Goal: Check status: Check status

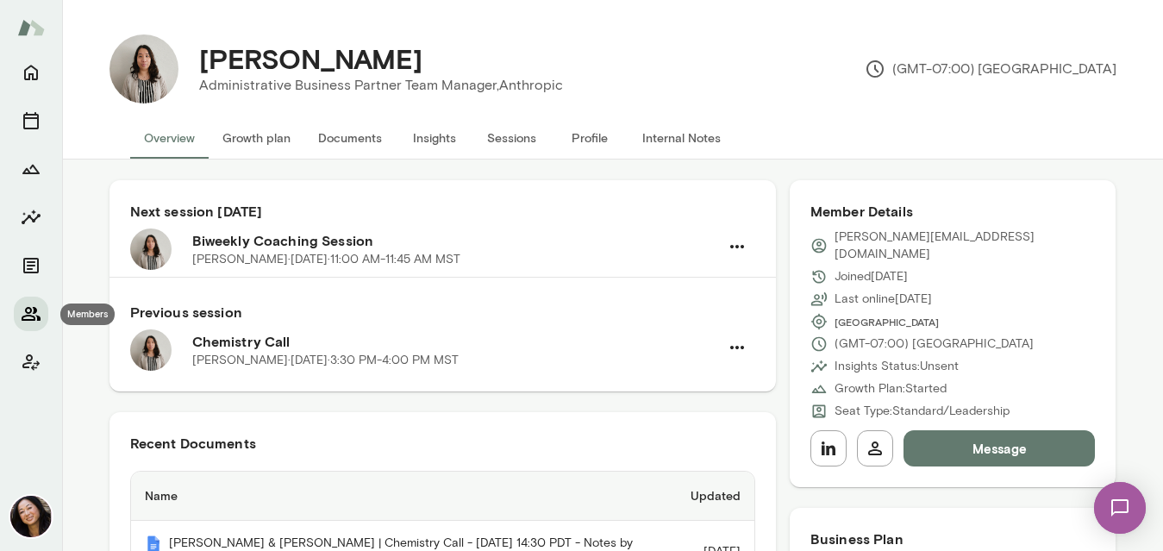
click at [28, 312] on icon "Members" at bounding box center [31, 314] width 19 height 14
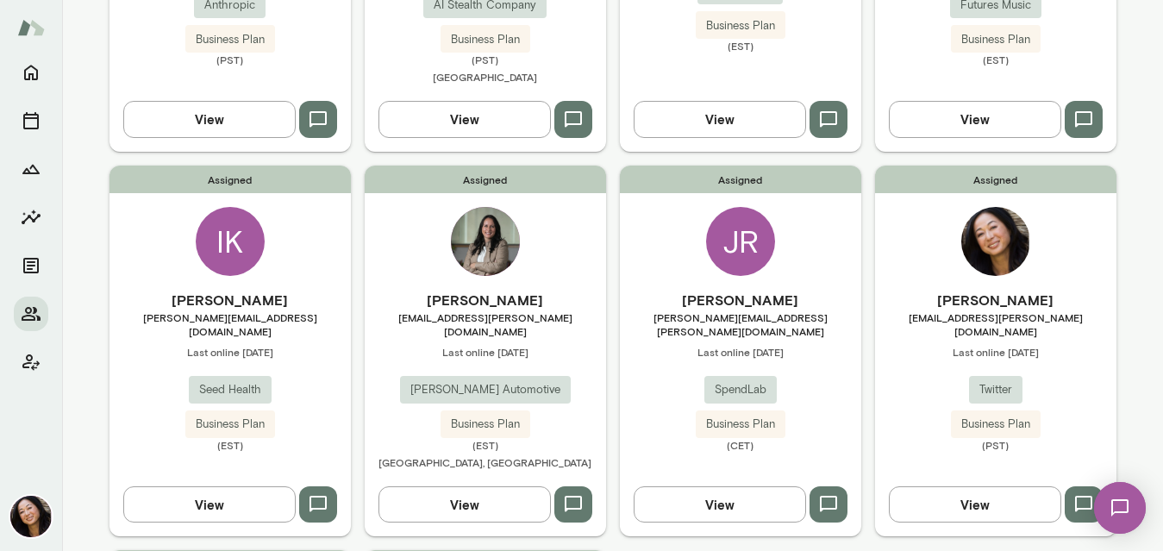
scroll to position [394, 0]
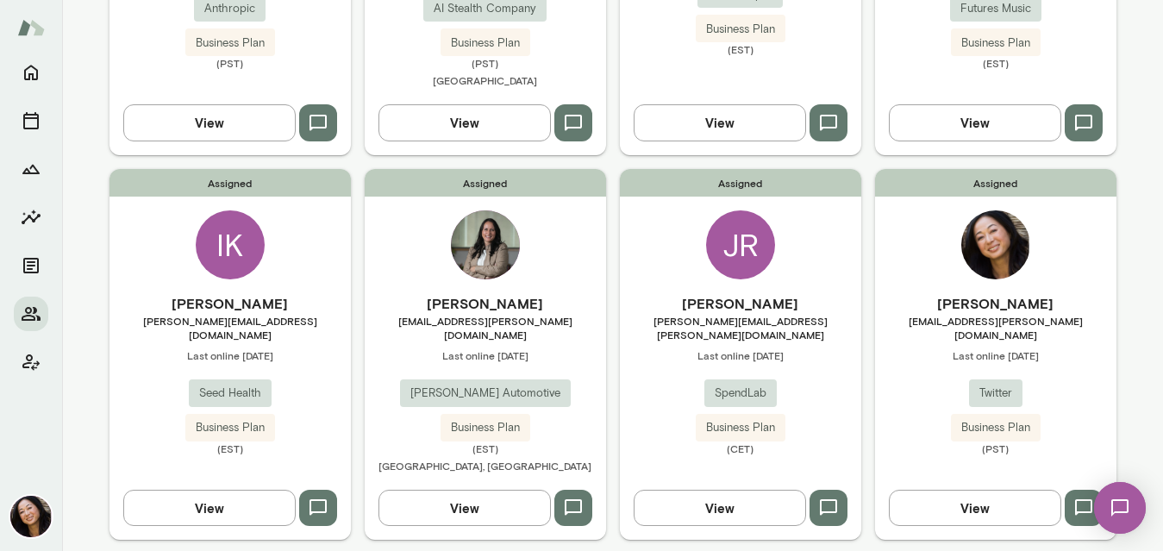
click at [740, 228] on div "JR" at bounding box center [740, 244] width 69 height 69
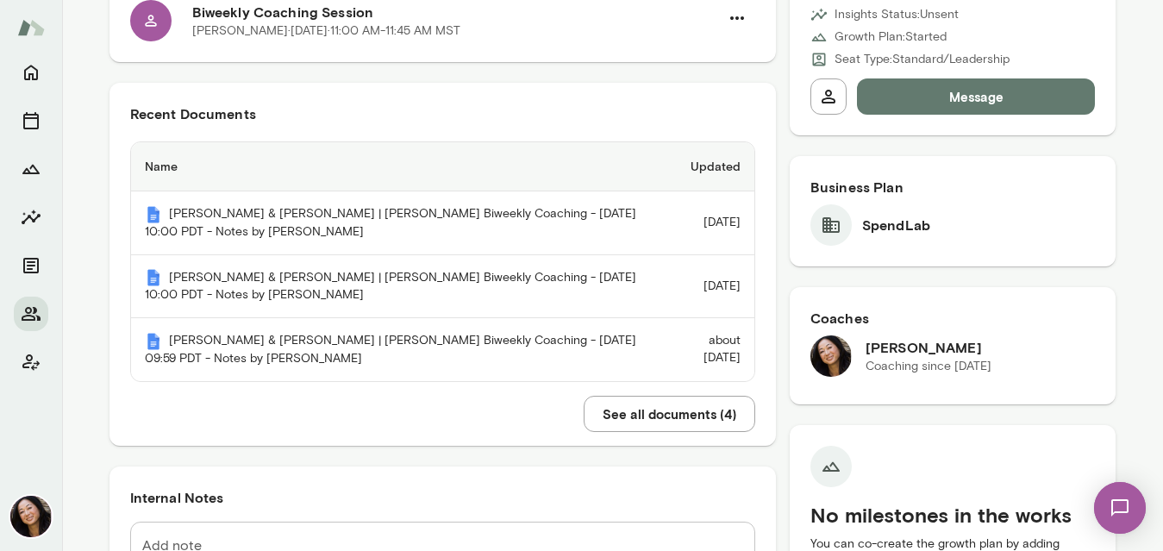
scroll to position [332, 0]
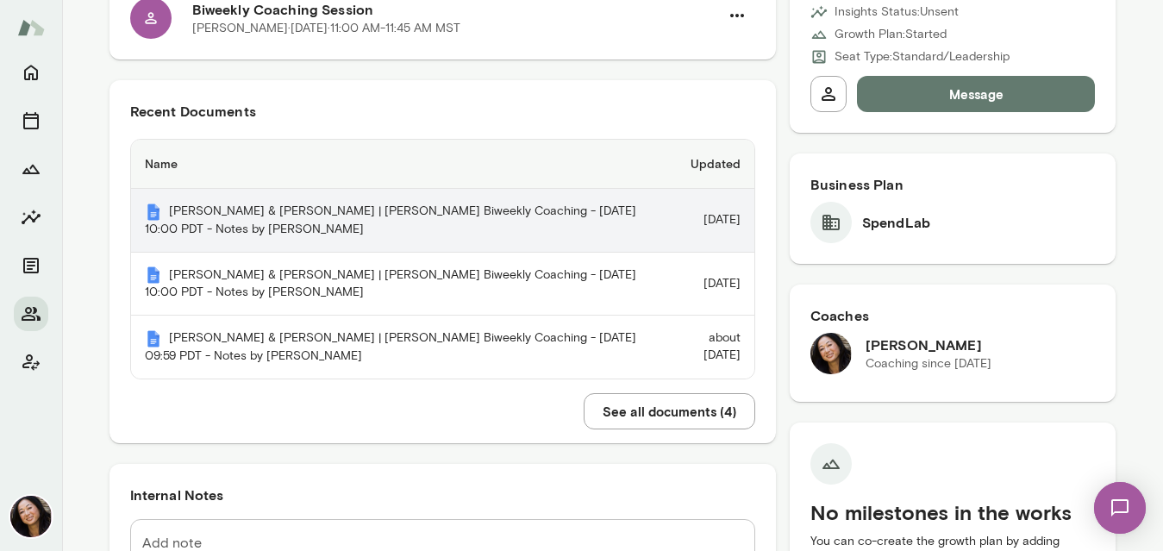
click at [490, 218] on th "[PERSON_NAME] & [PERSON_NAME] | [PERSON_NAME] Biweekly Coaching - [DATE] 10:00 …" at bounding box center [396, 221] width 531 height 64
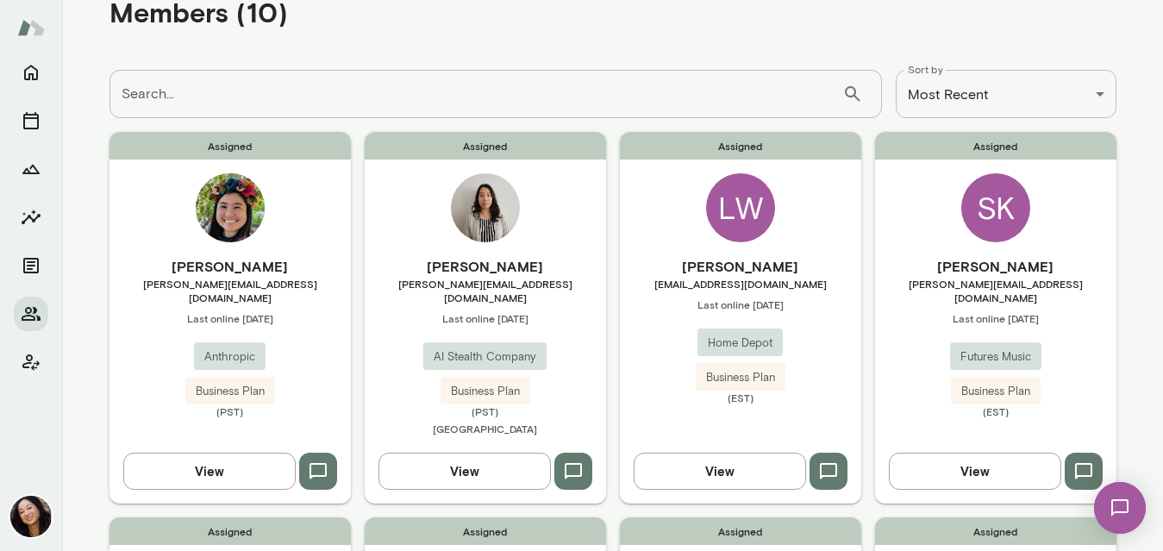
scroll to position [28, 0]
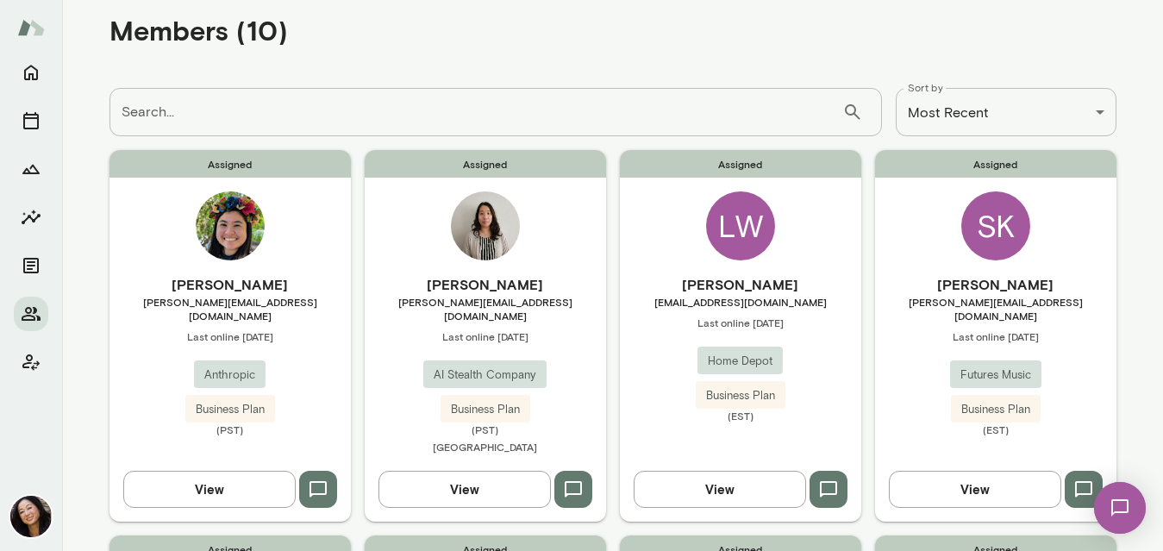
click at [751, 230] on div "LW" at bounding box center [740, 225] width 69 height 69
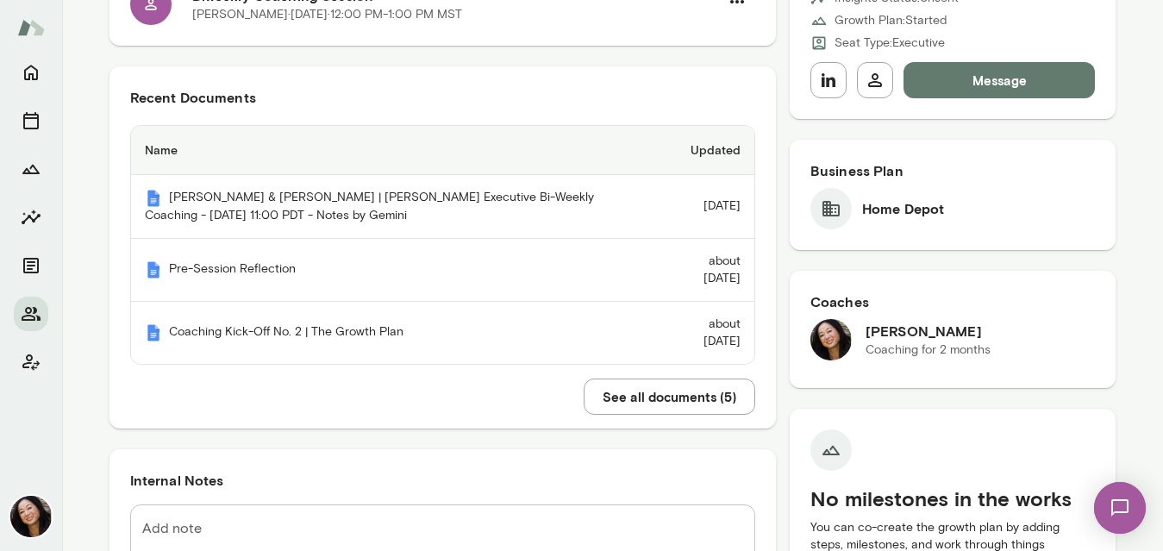
scroll to position [307, 0]
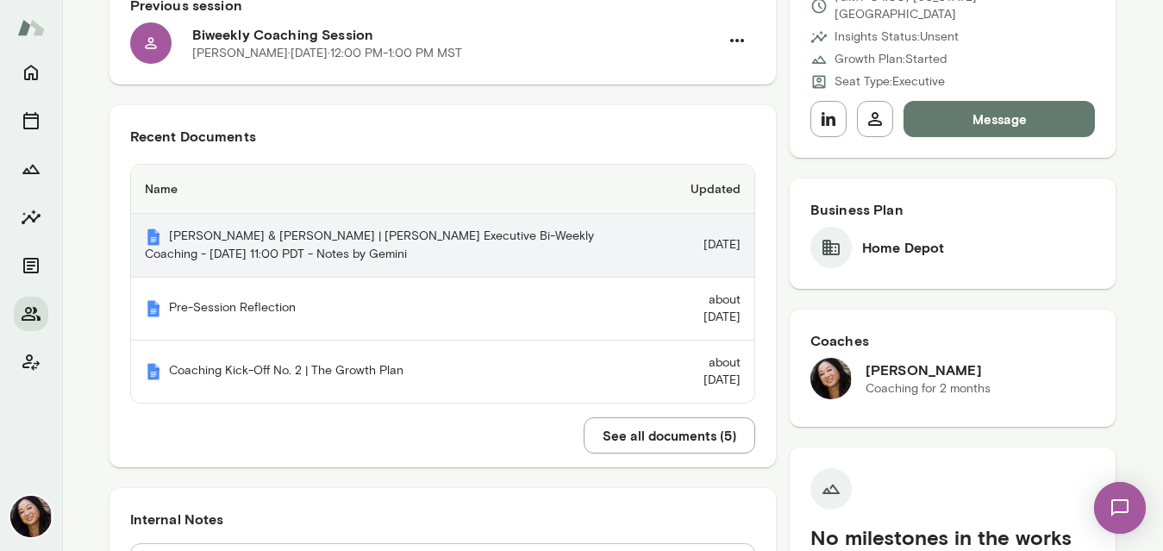
click at [515, 247] on th "[PERSON_NAME] & [PERSON_NAME] | [PERSON_NAME] Executive Bi-Weekly Coaching - [D…" at bounding box center [396, 246] width 531 height 64
